Goal: Task Accomplishment & Management: Use online tool/utility

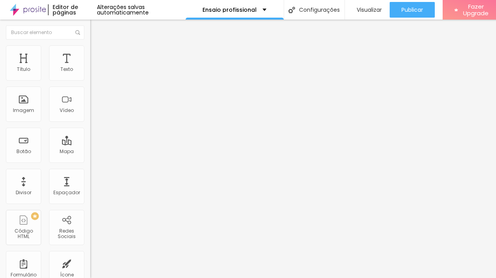
click at [97, 54] on span "Avançado" at bounding box center [110, 50] width 26 height 7
type input "5"
type input "7"
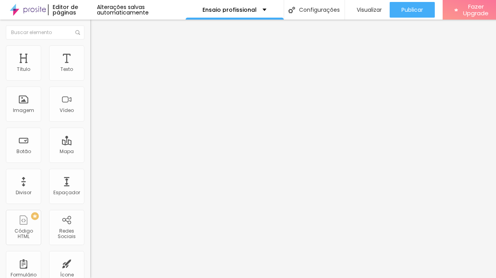
type input "8"
type input "9"
type input "10"
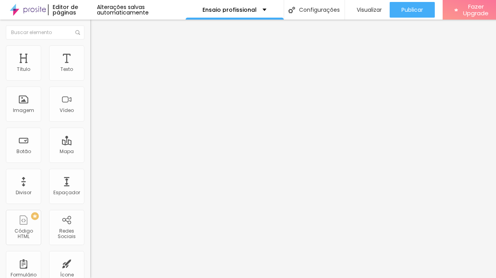
type input "10"
type input "9"
type input "8"
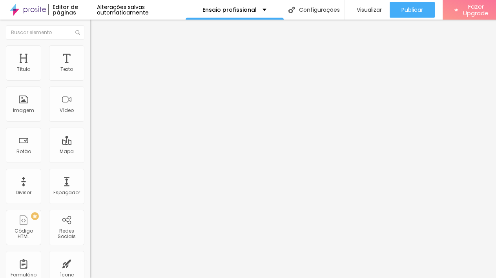
type input "7"
type input "6"
type input "5"
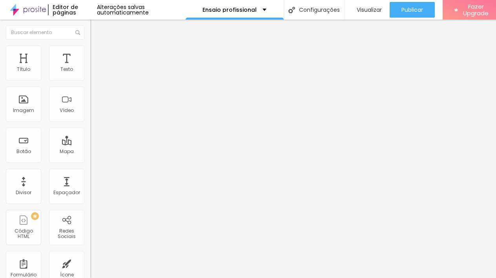
type input "5"
type input "4"
type input "3"
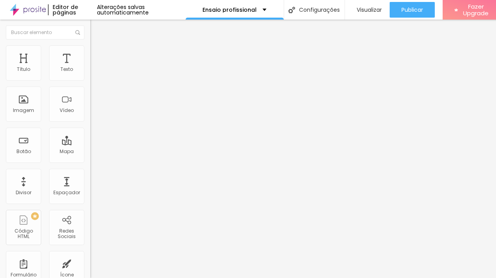
type input "2"
click at [90, 144] on input "range" at bounding box center [115, 147] width 51 height 6
click at [90, 255] on div at bounding box center [135, 258] width 90 height 7
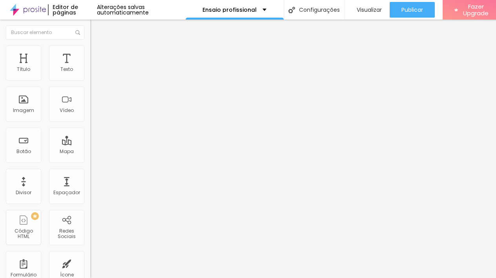
type input "9"
type input "16"
type input "21"
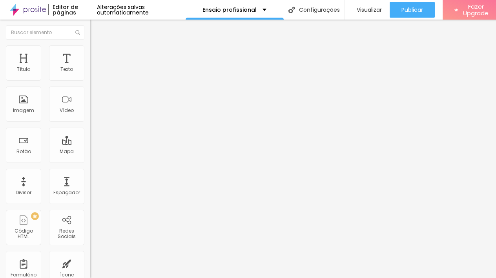
type input "21"
type input "23"
type input "24"
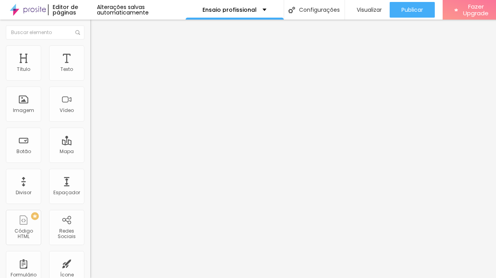
type input "25"
type input "26"
type input "27"
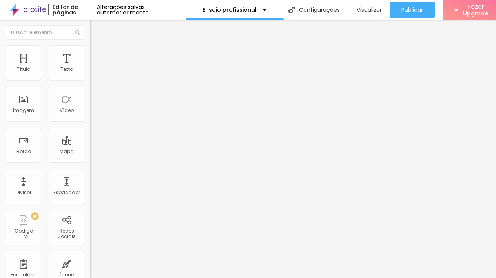
type input "27"
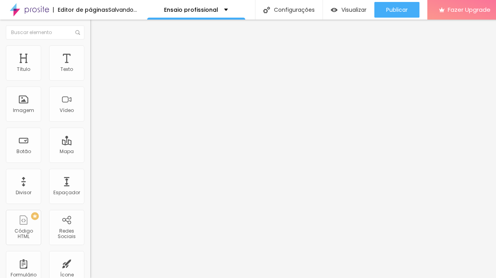
type input "26"
type input "25"
type input "23"
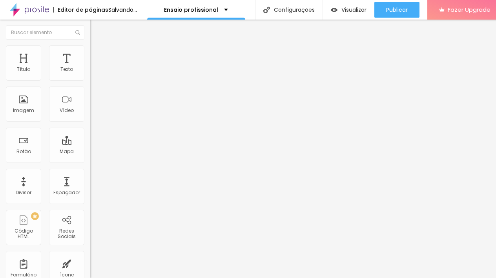
type input "23"
type input "22"
type input "21"
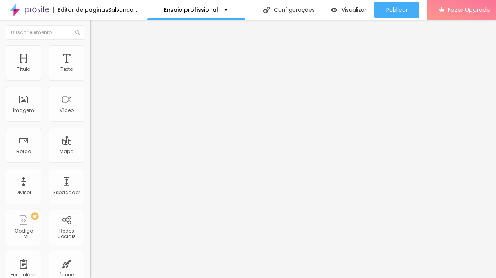
type input "19"
type input "16"
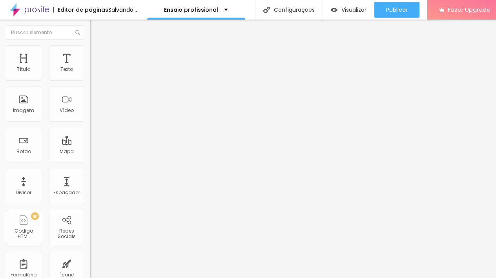
click at [90, 255] on input "range" at bounding box center [115, 258] width 51 height 6
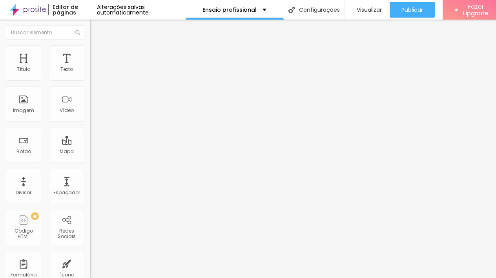
type input "0"
type input "2"
type input "5"
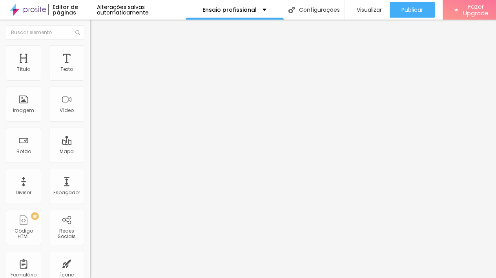
type input "5"
type input "8"
type input "9"
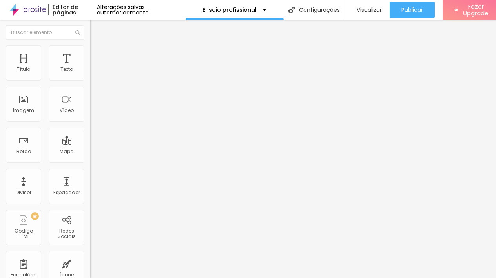
type input "10"
type input "11"
type input "12"
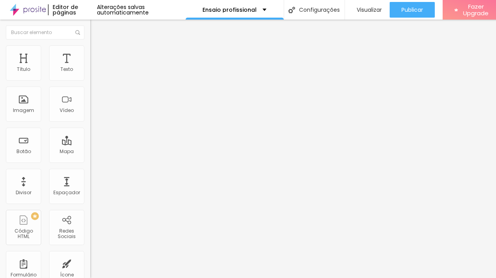
type input "12"
type input "16"
type input "20"
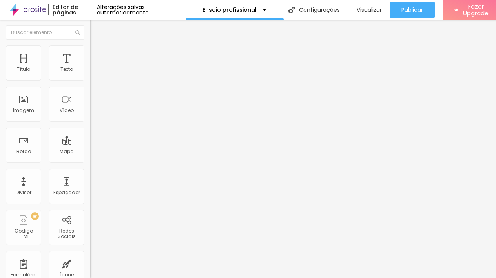
type input "21"
type input "20"
type input "19"
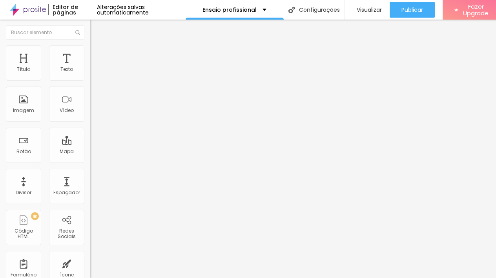
type input "19"
type input "18"
type input "17"
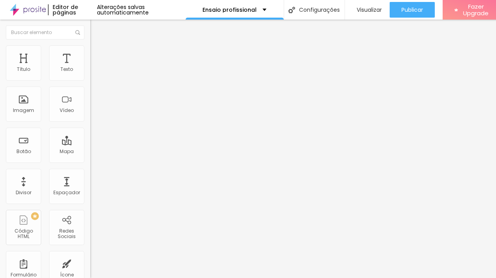
type input "16"
type input "15"
type input "14"
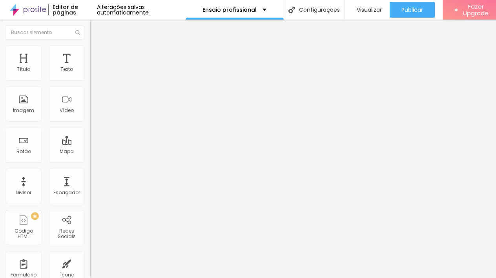
type input "14"
type input "13"
type input "12"
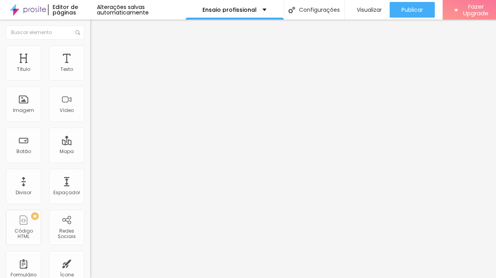
type input "11"
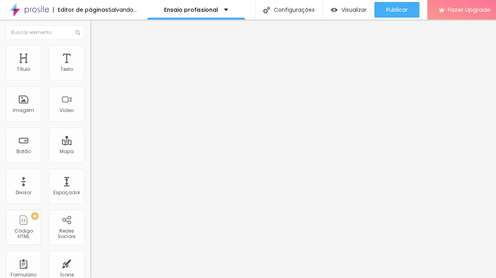
drag, startPoint x: 18, startPoint y: 79, endPoint x: 24, endPoint y: 80, distance: 6.1
type input "11"
click at [90, 144] on input "range" at bounding box center [115, 147] width 51 height 6
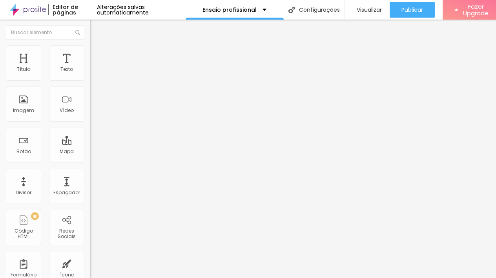
click at [90, 52] on ul "Estilo Avançado" at bounding box center [135, 46] width 90 height 16
click at [97, 46] on span "Estilo" at bounding box center [103, 43] width 12 height 7
click at [90, 33] on button "Editar Texto" at bounding box center [135, 29] width 90 height 18
click at [90, 49] on ul "Estilo Avançado" at bounding box center [135, 46] width 90 height 16
click at [90, 51] on li "Avançado" at bounding box center [135, 49] width 90 height 8
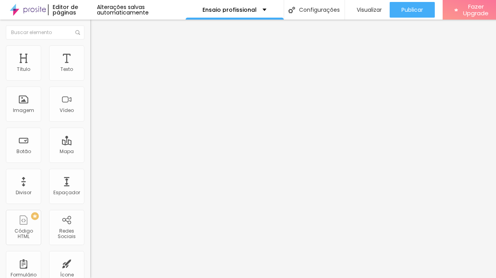
click at [90, 58] on div "Tipografia" at bounding box center [135, 55] width 90 height 5
click at [90, 86] on span "DESATIVADO" at bounding box center [104, 82] width 29 height 7
click at [97, 54] on span "Avançado" at bounding box center [110, 50] width 26 height 7
click at [90, 51] on ul "Estilo Avançado" at bounding box center [135, 46] width 90 height 16
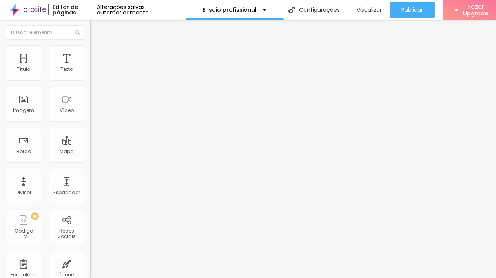
click at [96, 29] on div "Editar Coluna" at bounding box center [120, 28] width 49 height 6
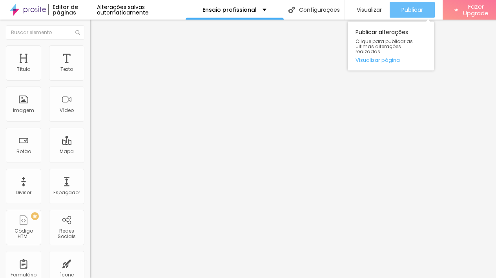
click at [404, 12] on span "Publicar" at bounding box center [412, 10] width 22 height 6
